Goal: Find specific page/section: Find specific page/section

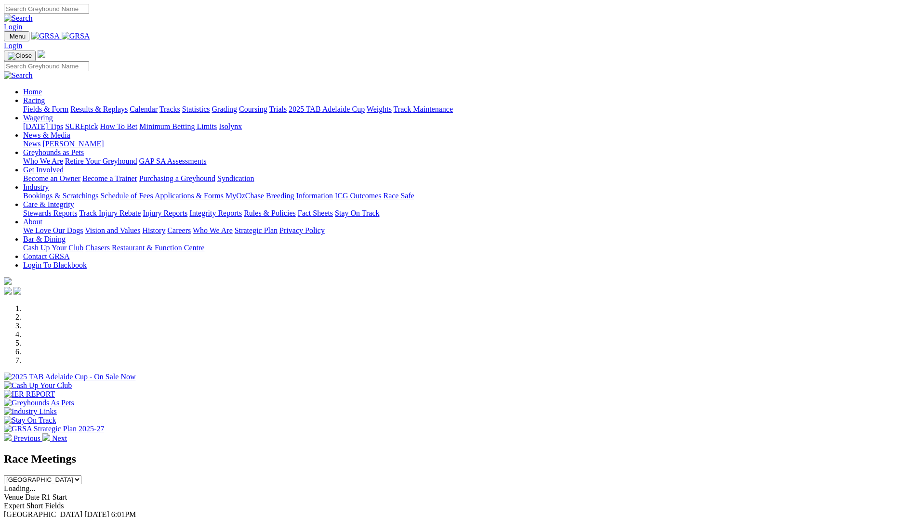
click at [90, 38] on img at bounding box center [76, 36] width 28 height 9
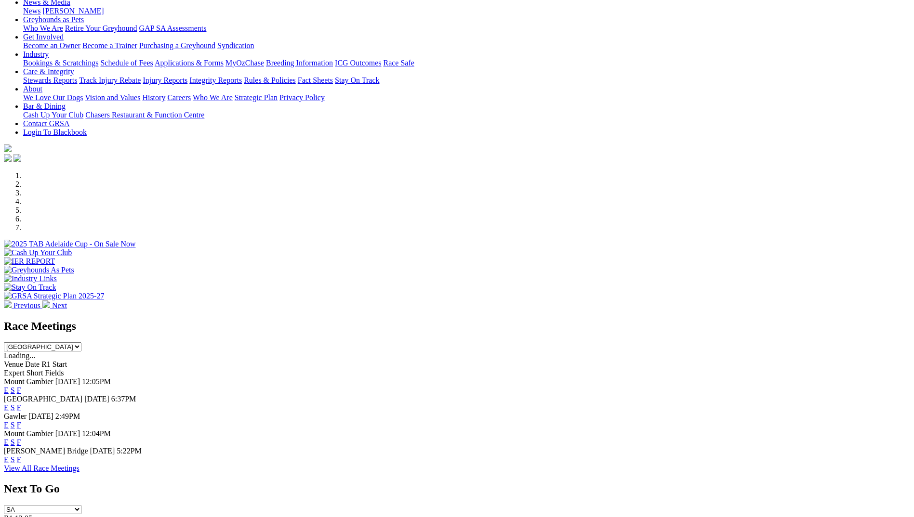
scroll to position [145, 0]
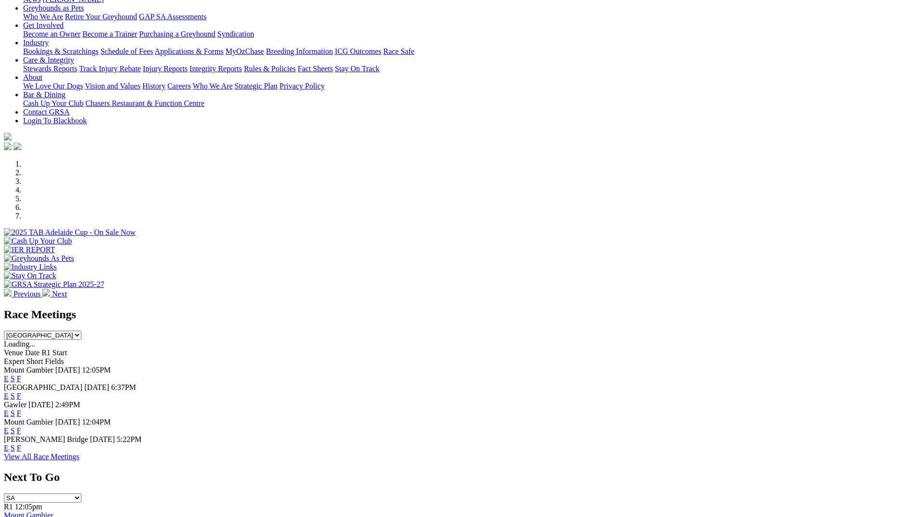
click at [21, 392] on link "F" at bounding box center [19, 396] width 4 height 8
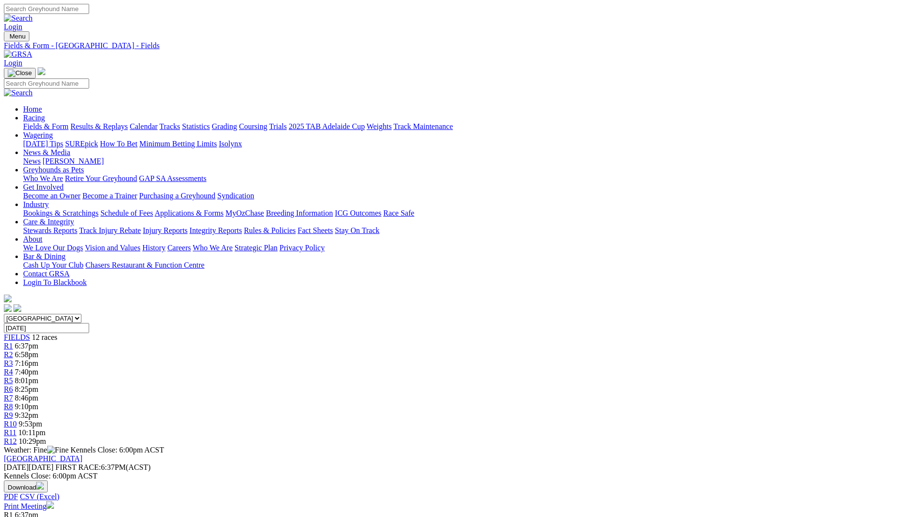
click at [32, 50] on img at bounding box center [18, 54] width 28 height 9
